Goal: Navigation & Orientation: Find specific page/section

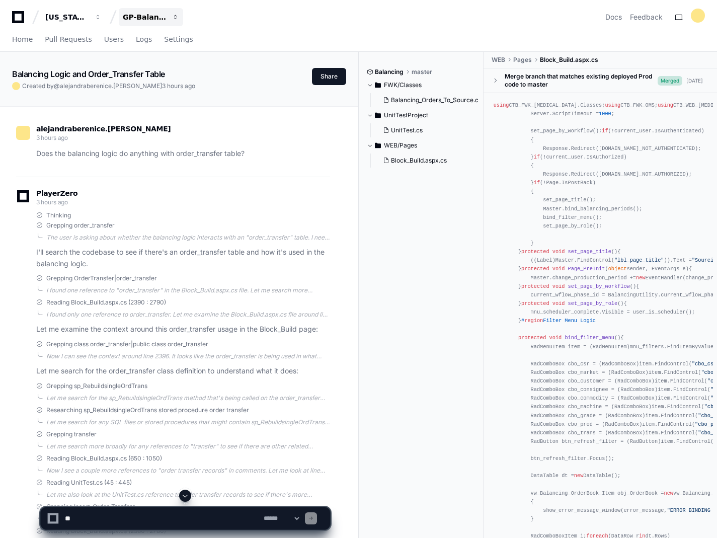
click at [89, 18] on div "GP-Balancing" at bounding box center [66, 17] width 43 height 10
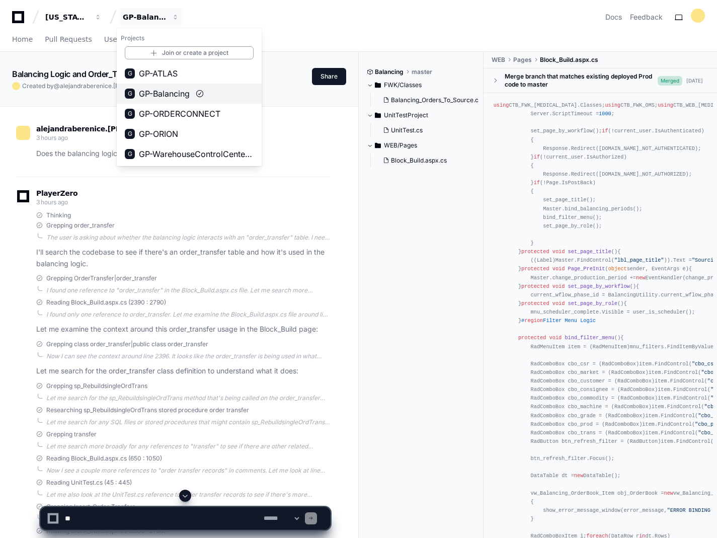
click at [147, 91] on span "GP-Balancing" at bounding box center [164, 94] width 51 height 12
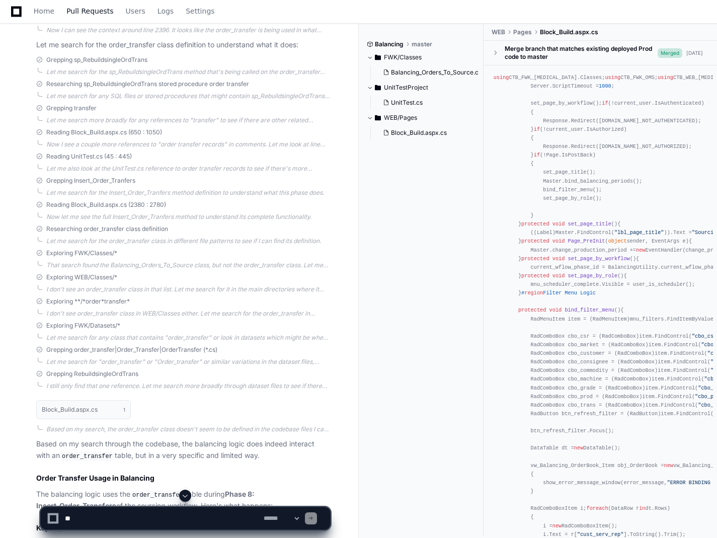
scroll to position [100, 0]
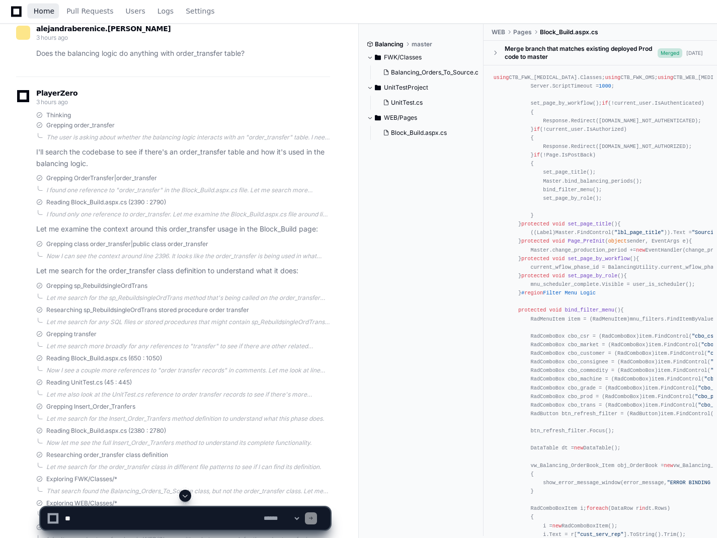
click at [34, 9] on span "Home" at bounding box center [44, 11] width 21 height 6
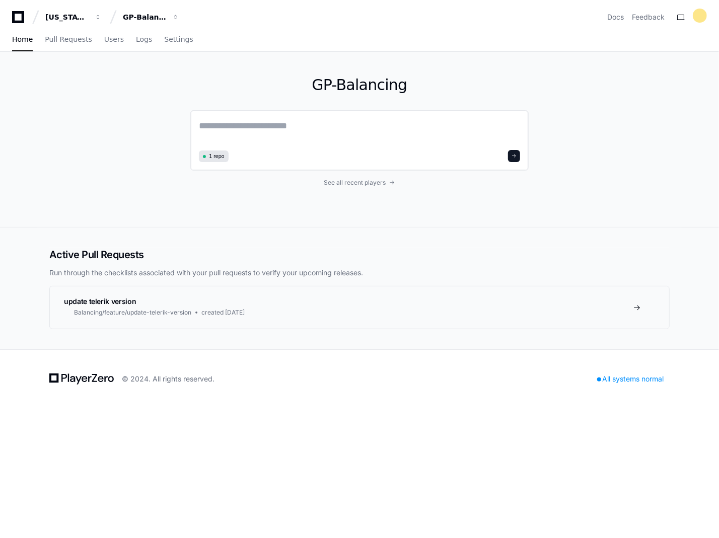
click at [353, 163] on div "1 repo" at bounding box center [359, 140] width 338 height 60
click at [352, 181] on span "See all recent players" at bounding box center [355, 183] width 62 height 8
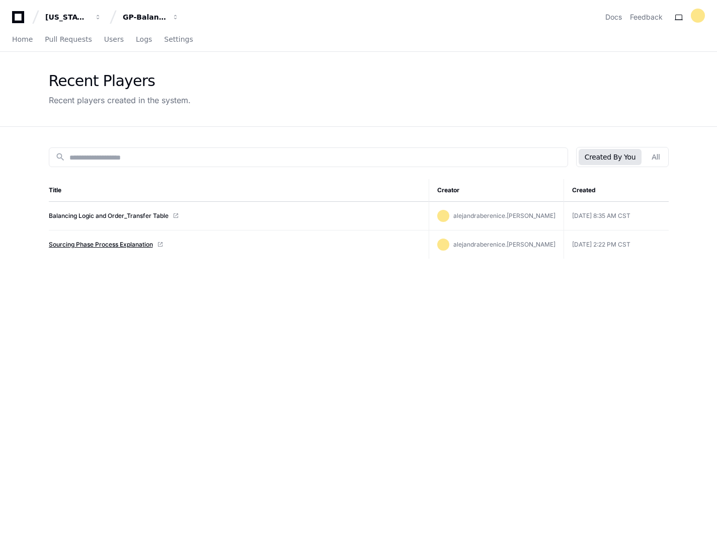
click at [103, 244] on link "Sourcing Phase Process Explanation" at bounding box center [101, 245] width 104 height 8
